Goal: Information Seeking & Learning: Check status

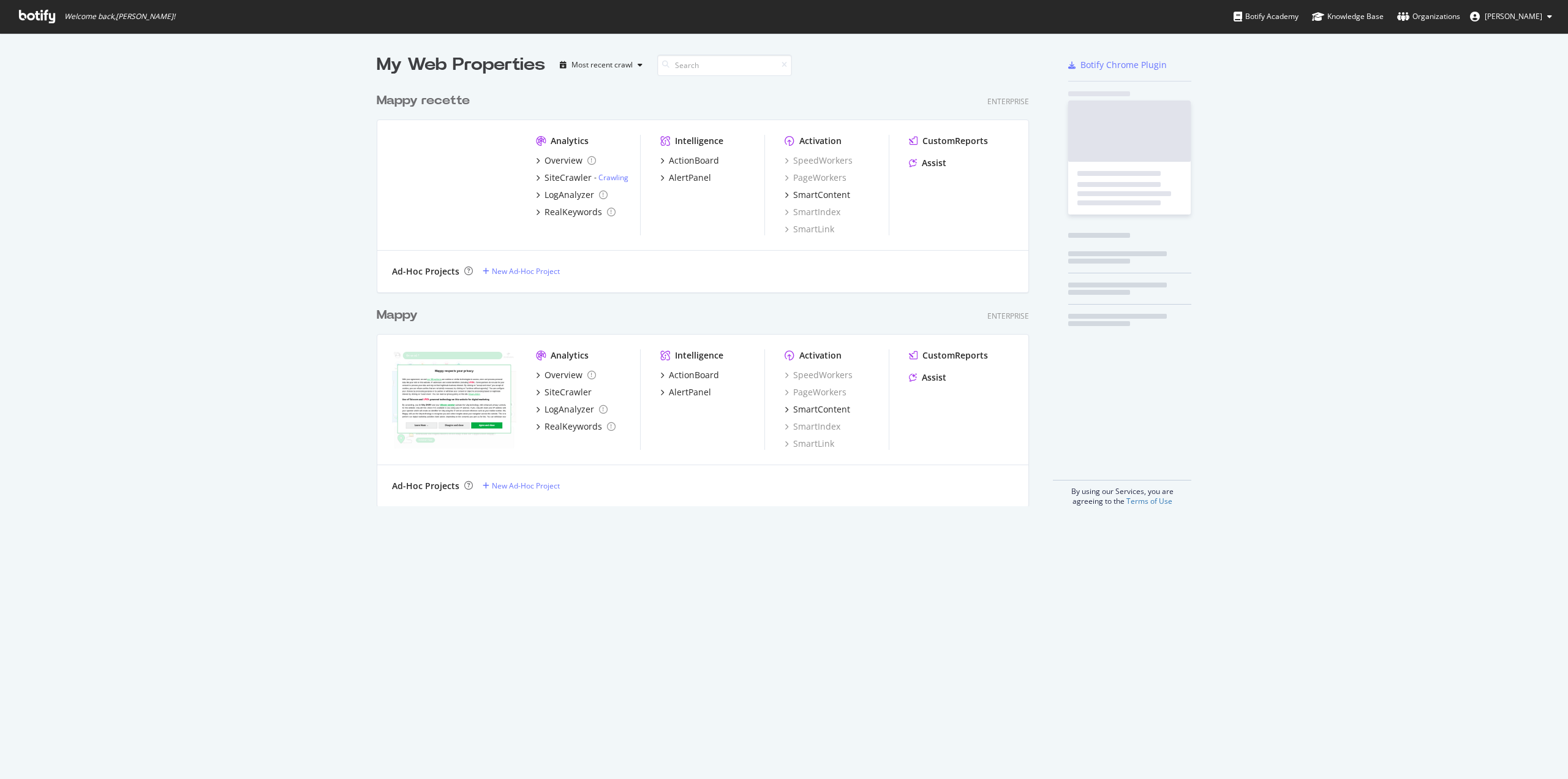
scroll to position [419, 653]
